Goal: Navigation & Orientation: Find specific page/section

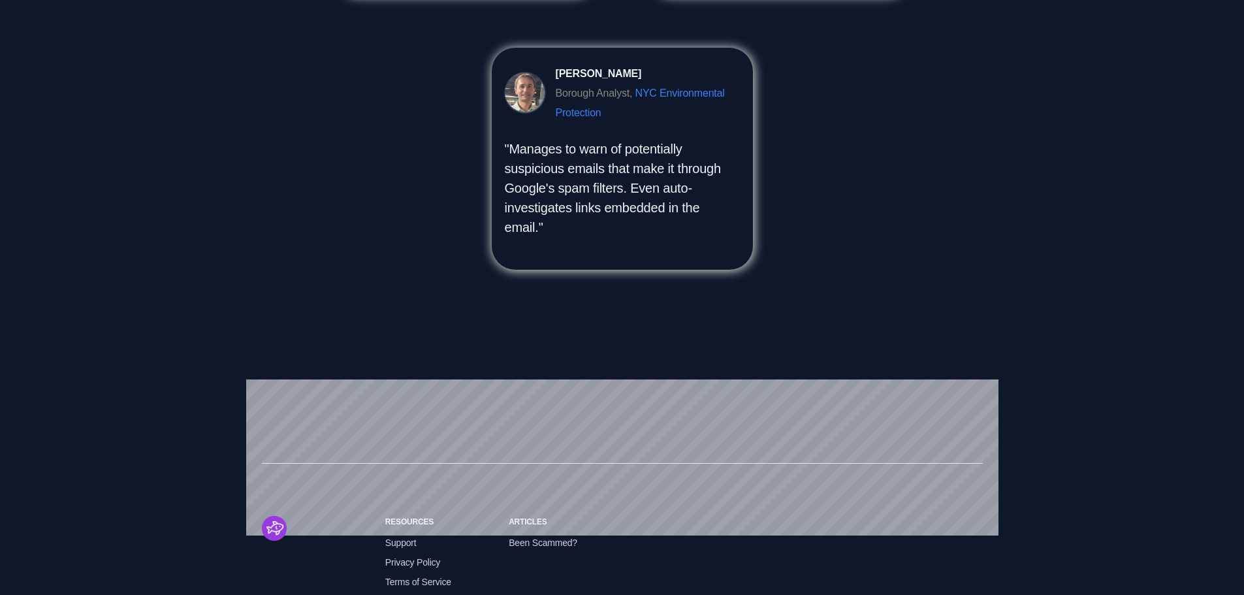
scroll to position [1470, 0]
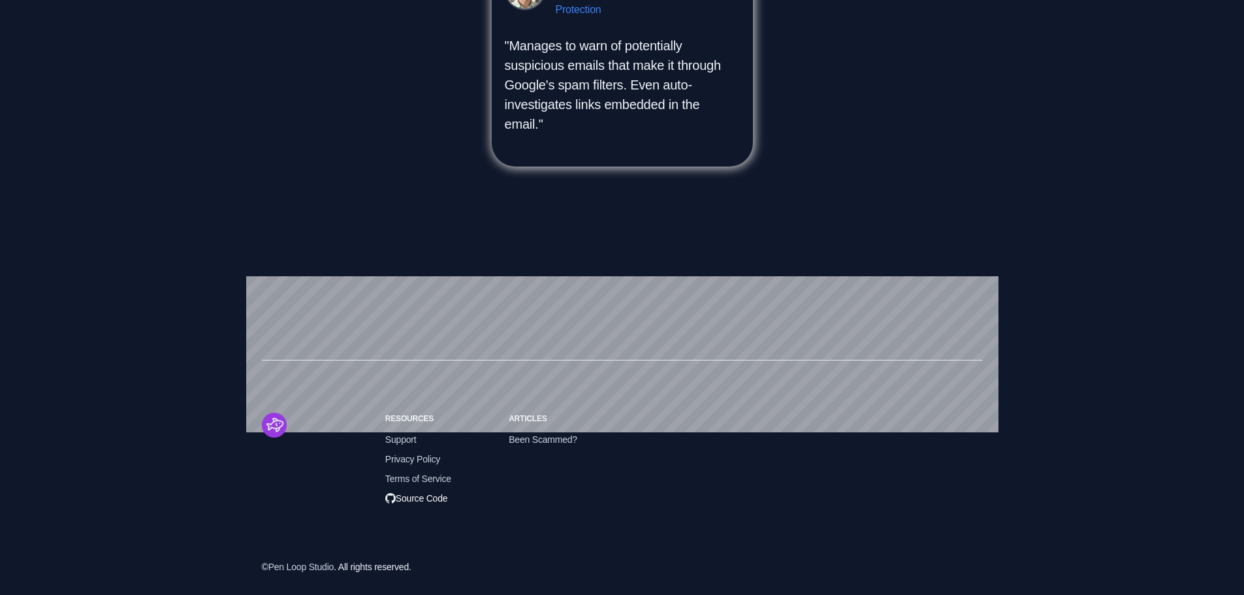
click at [419, 500] on span "Source Code" at bounding box center [416, 498] width 63 height 14
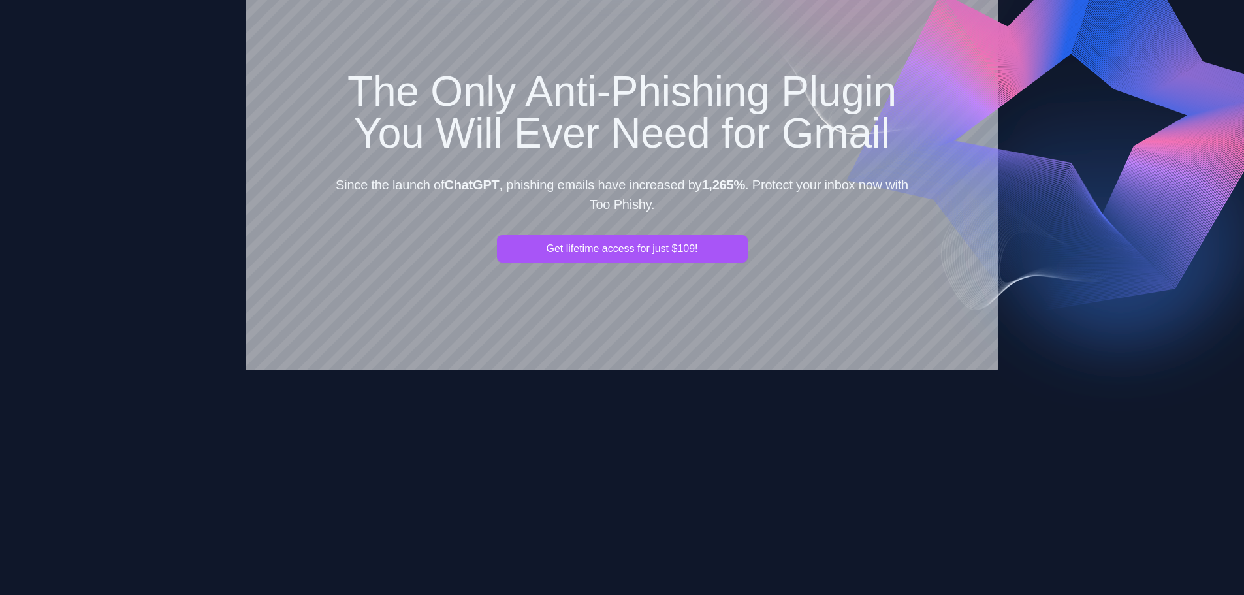
scroll to position [0, 0]
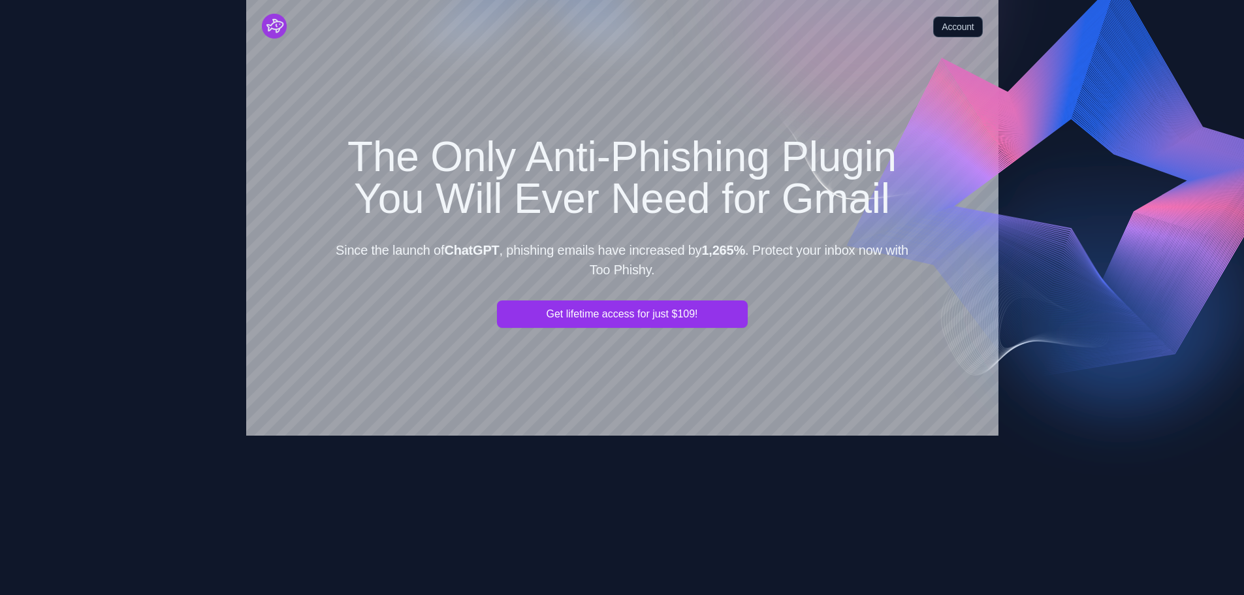
click at [625, 321] on button "Get lifetime access for just $109!" at bounding box center [622, 313] width 251 height 27
click at [961, 20] on link "Account" at bounding box center [957, 26] width 49 height 21
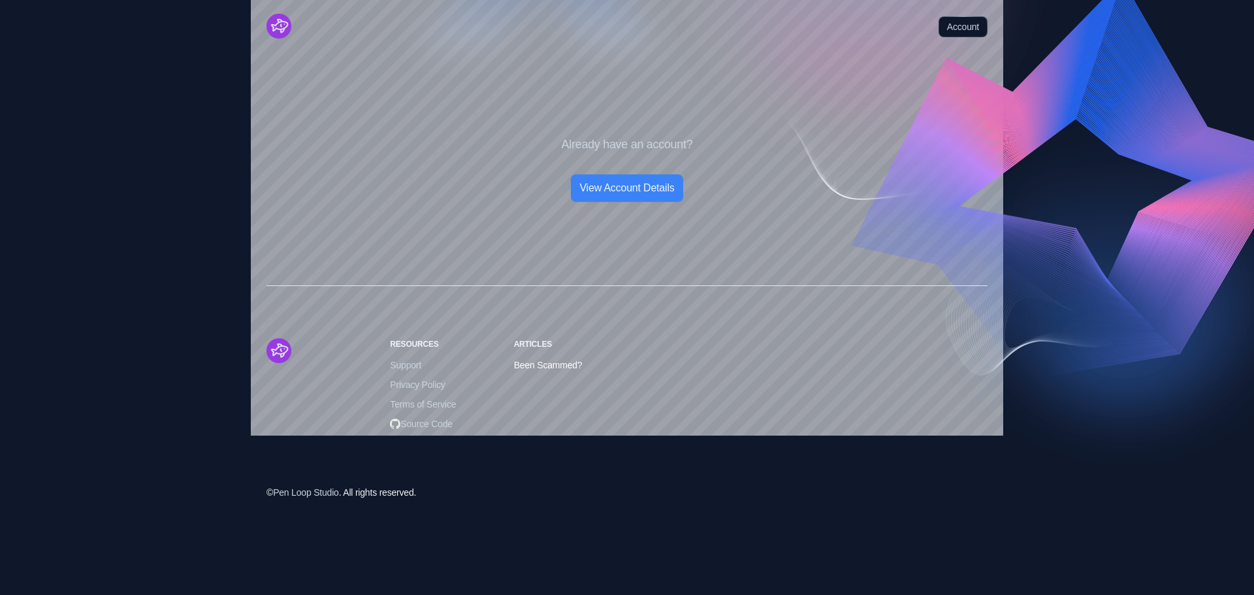
click at [542, 368] on span "Been Scammed?" at bounding box center [548, 365] width 69 height 14
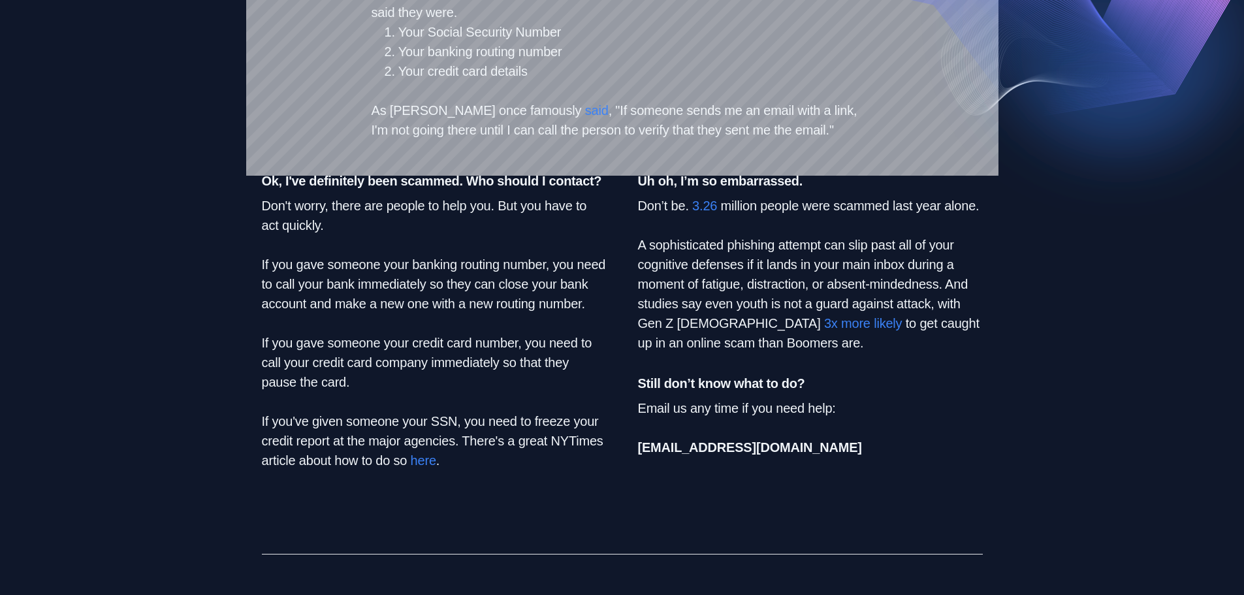
scroll to position [261, 0]
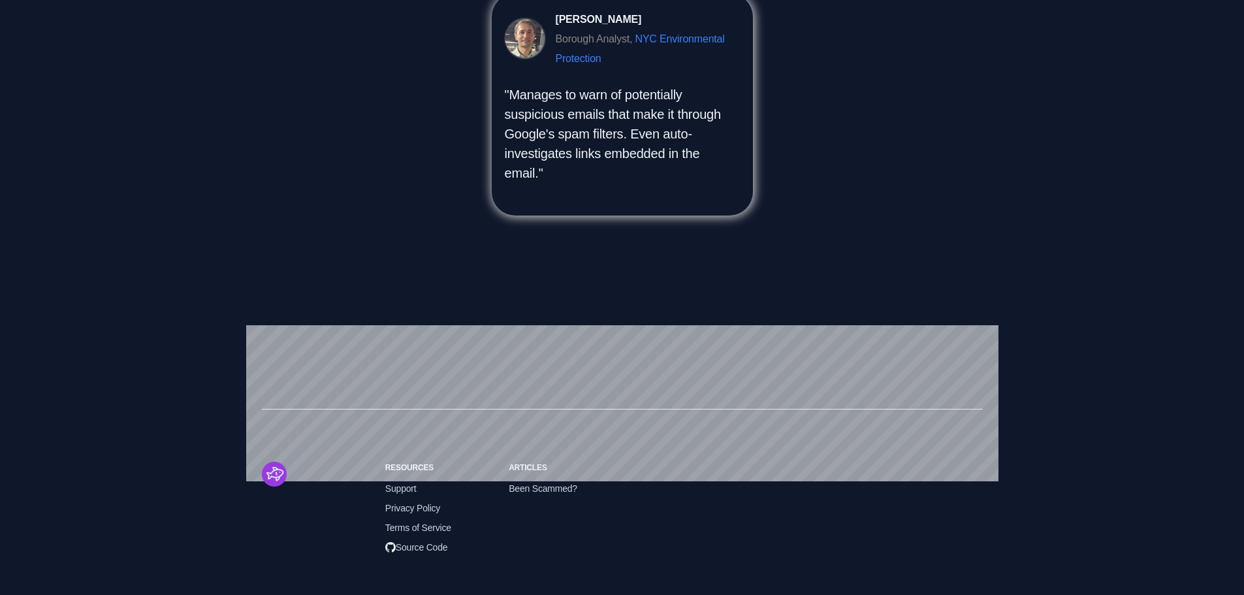
scroll to position [1470, 0]
